Goal: Task Accomplishment & Management: Use online tool/utility

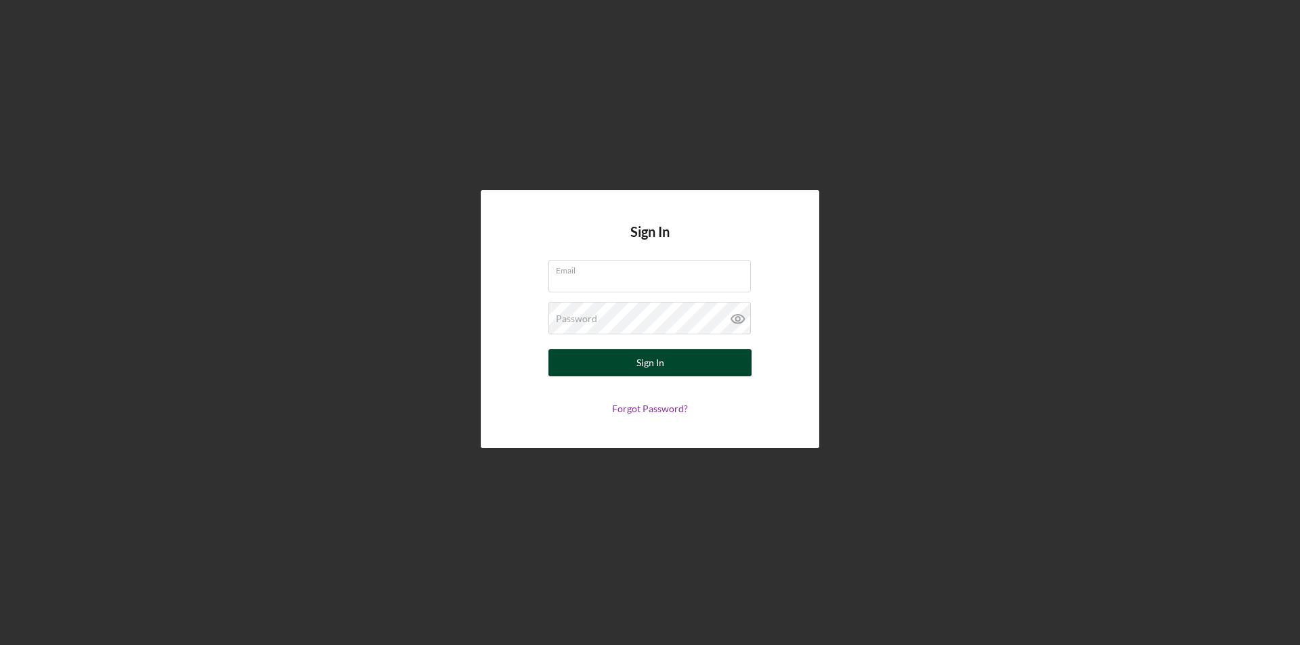
type input "[PERSON_NAME][EMAIL_ADDRESS][DOMAIN_NAME]"
click at [658, 364] on div "Sign In" at bounding box center [651, 362] width 28 height 27
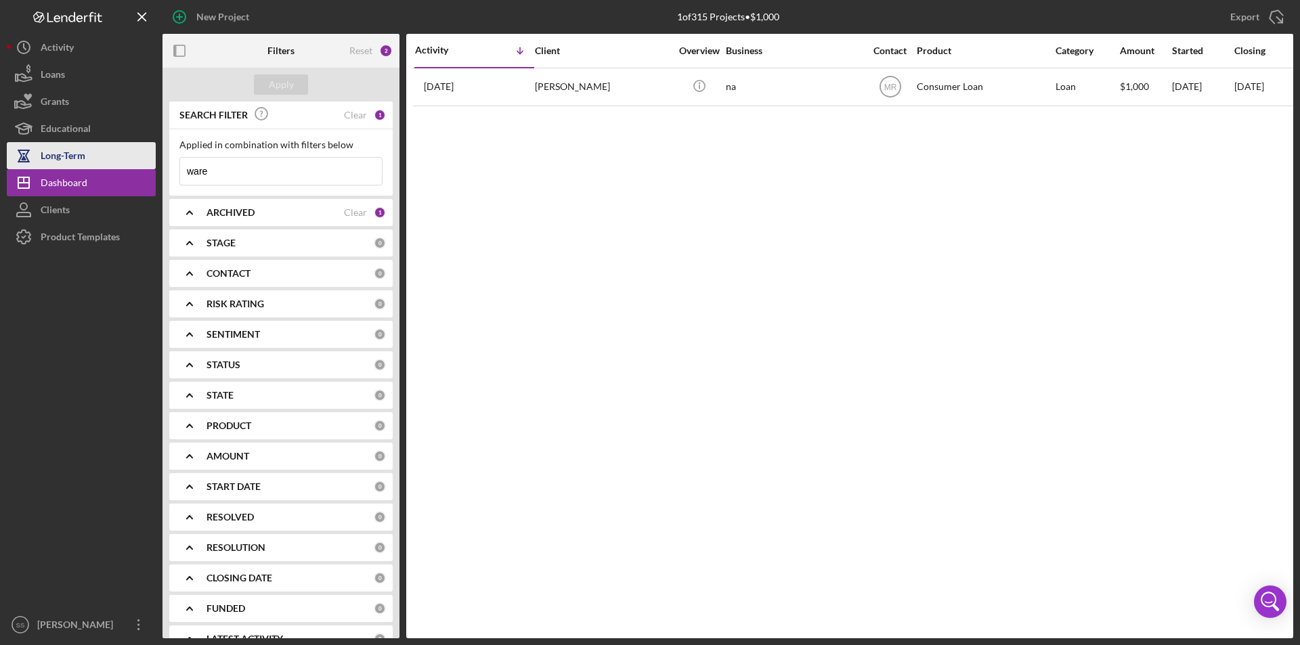
drag, startPoint x: 235, startPoint y: 169, endPoint x: 114, endPoint y: 166, distance: 121.3
click at [126, 163] on div "New Project 1 of 315 Projects • $1,000 ware Export Icon/Export Filters Reset 2 …" at bounding box center [650, 319] width 1287 height 639
click at [281, 78] on div "Apply" at bounding box center [281, 85] width 25 height 20
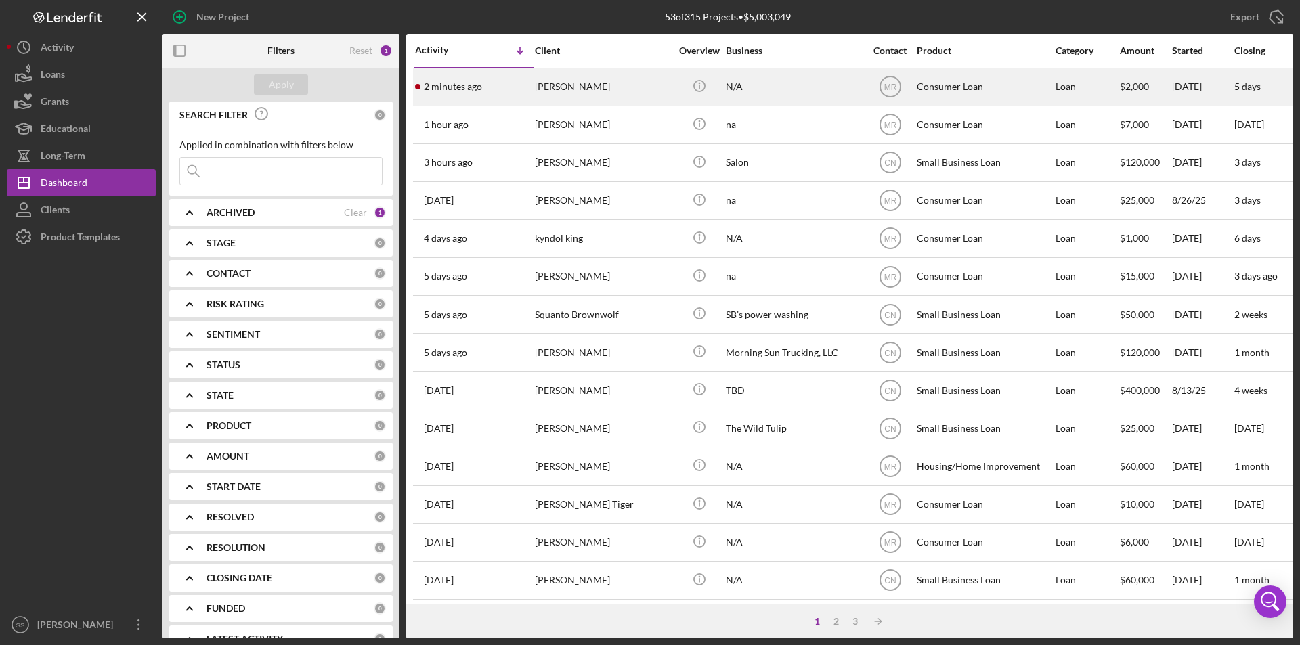
click at [574, 88] on div "[PERSON_NAME]" at bounding box center [602, 87] width 135 height 36
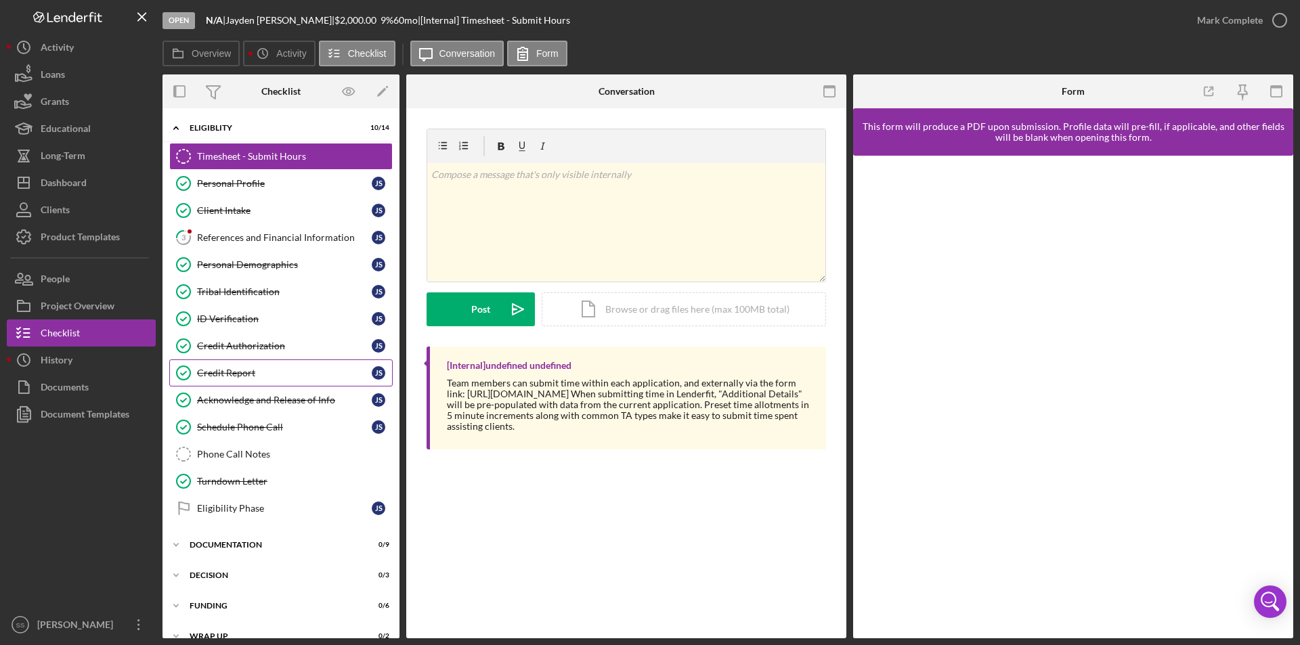
click at [219, 368] on div "Credit Report" at bounding box center [284, 373] width 175 height 11
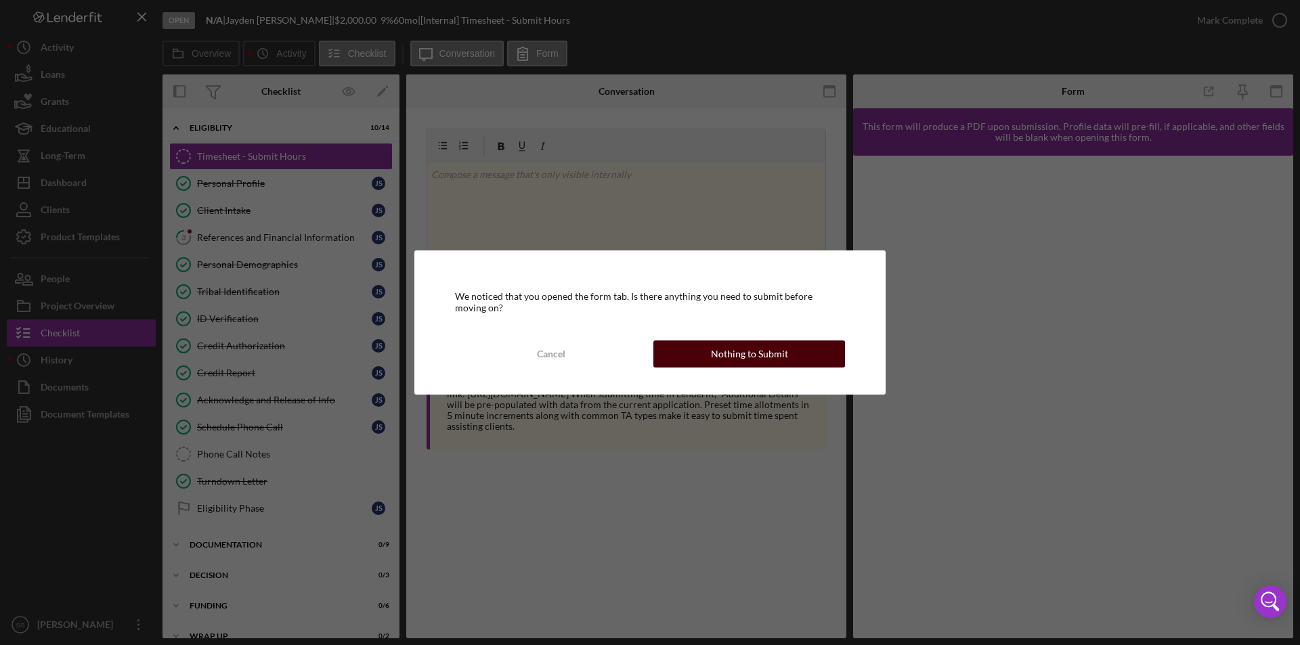
click at [775, 352] on div "Nothing to Submit" at bounding box center [749, 354] width 77 height 27
